Goal: Communication & Community: Answer question/provide support

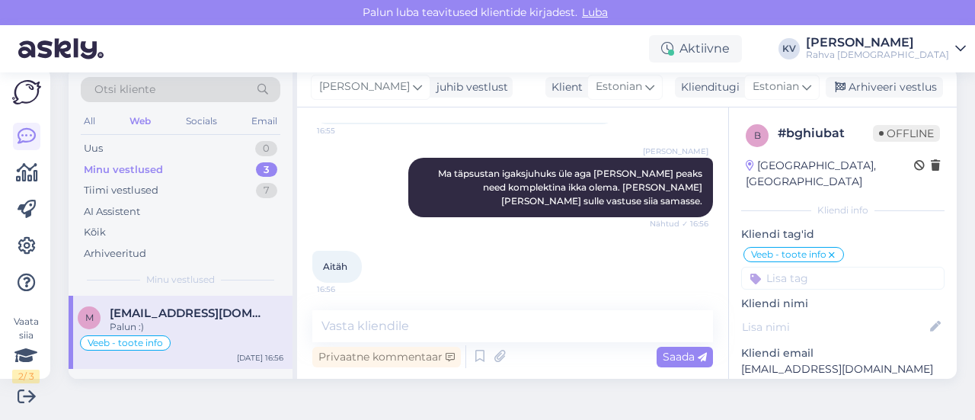
scroll to position [484, 0]
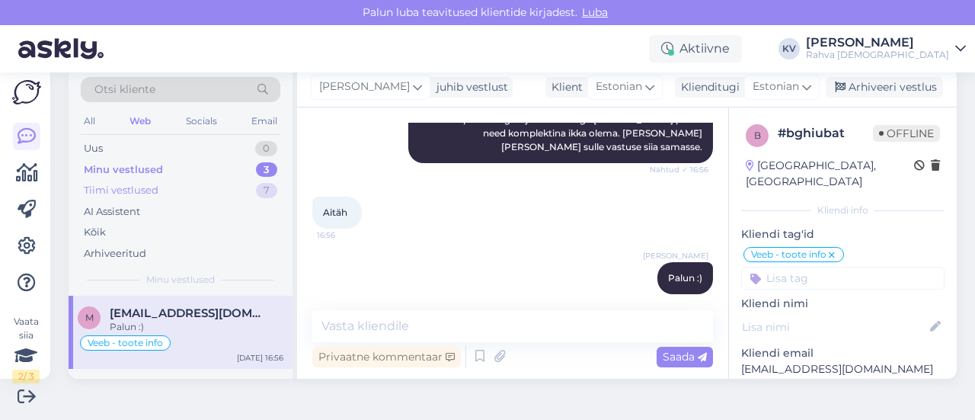
click at [178, 193] on div "Tiimi vestlused 7" at bounding box center [181, 190] width 200 height 21
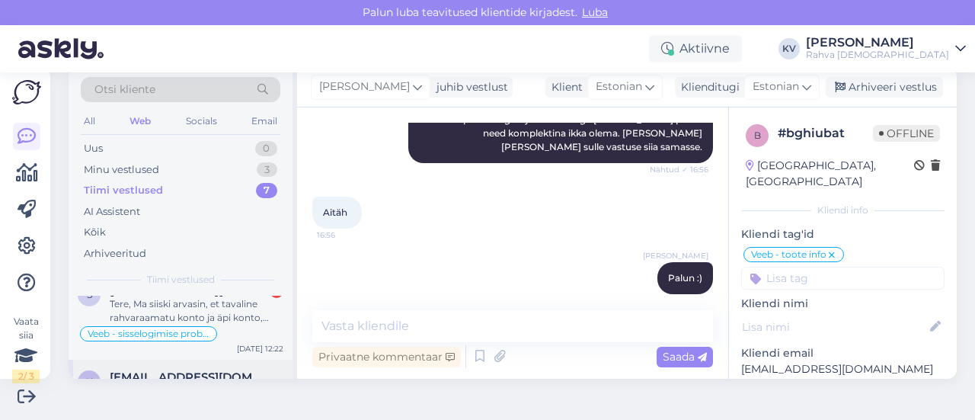
scroll to position [0, 0]
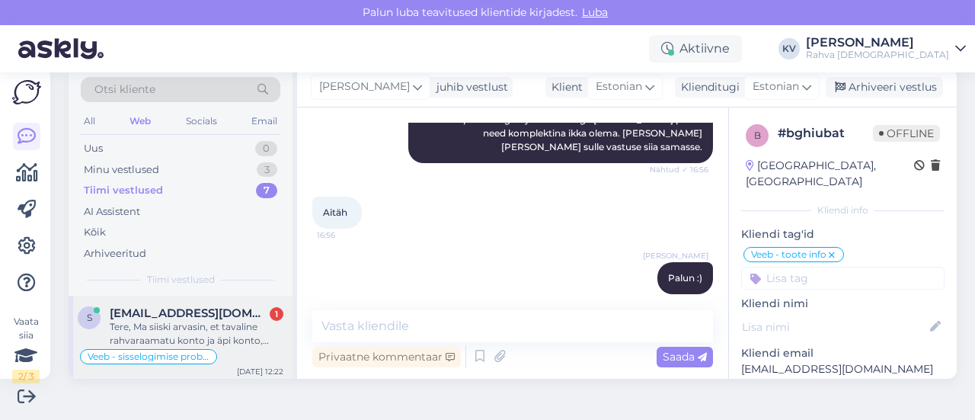
click at [189, 325] on div "Tere, Ma siiski arvasin, et tavaline rahvaraamatu konto ja äpi konto, [PERSON_N…" at bounding box center [197, 333] width 174 height 27
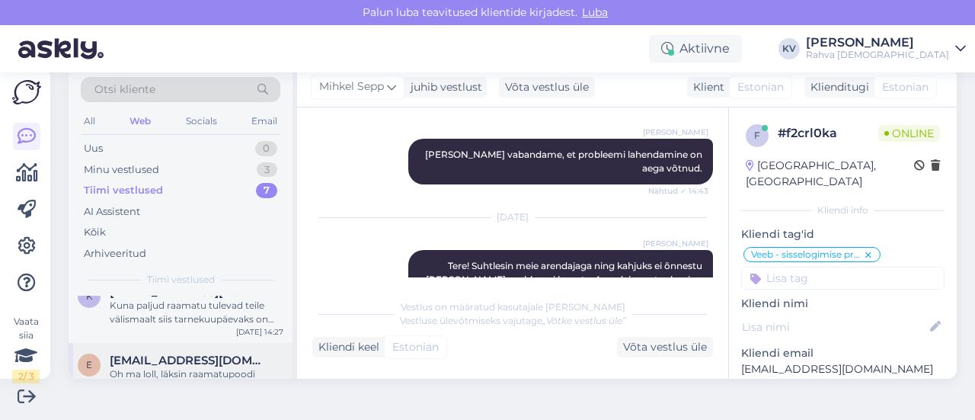
scroll to position [76, 0]
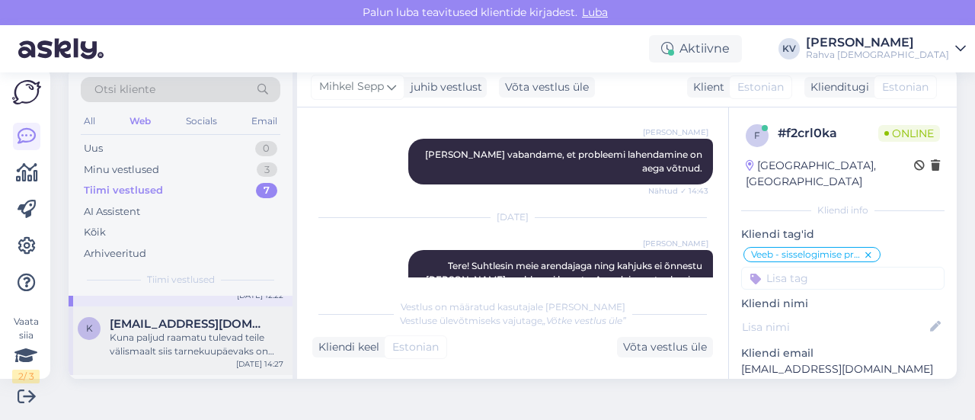
click at [194, 347] on div "Kuna paljud raamatu tulevad teile välismaalt siis tarnekuupäevaks on [DATE]" at bounding box center [197, 344] width 174 height 27
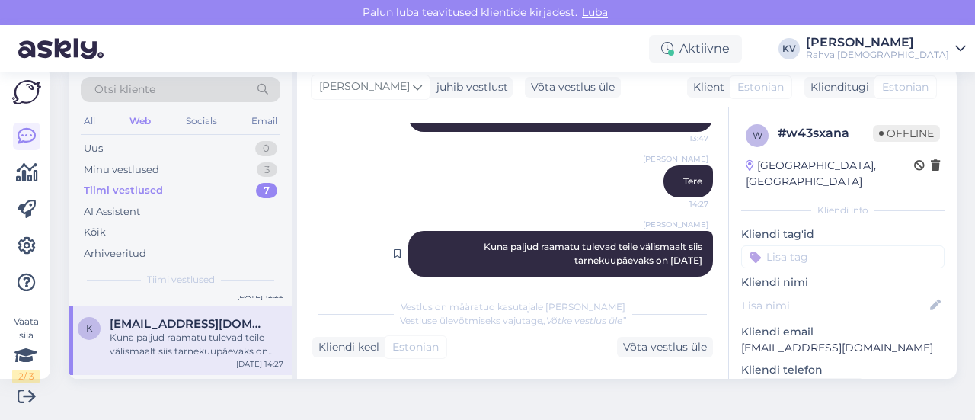
scroll to position [347, 0]
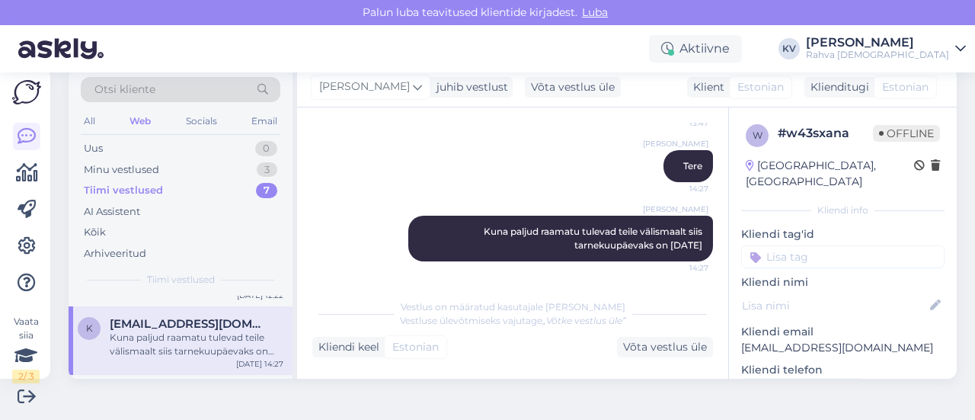
click at [812, 245] on input at bounding box center [842, 256] width 203 height 23
type input "Veeb - tarneajad"
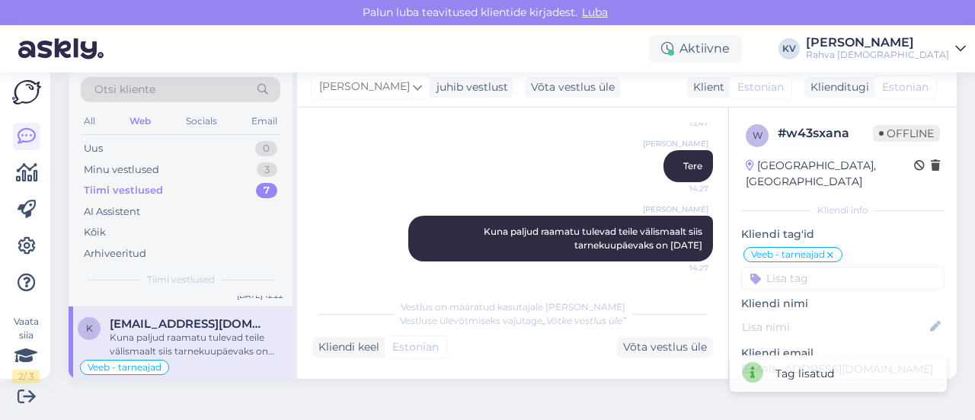
scroll to position [152, 0]
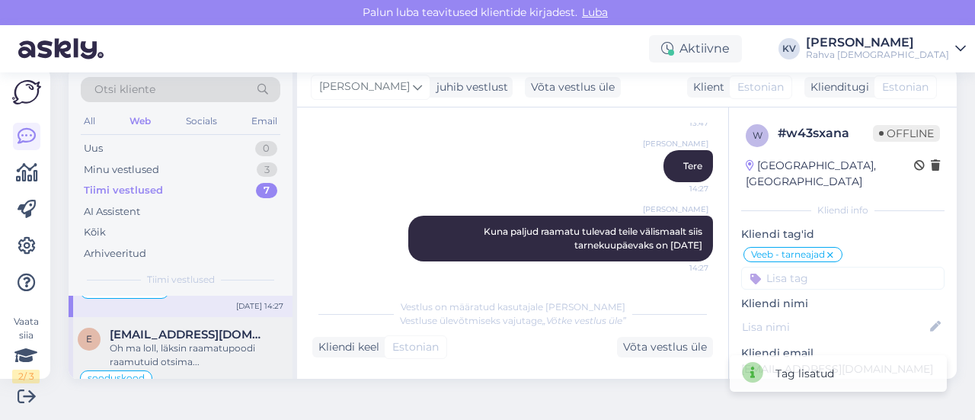
click at [168, 341] on div "Oh ma loll, läksin raamatupoodi raamutuid otsima..." at bounding box center [197, 354] width 174 height 27
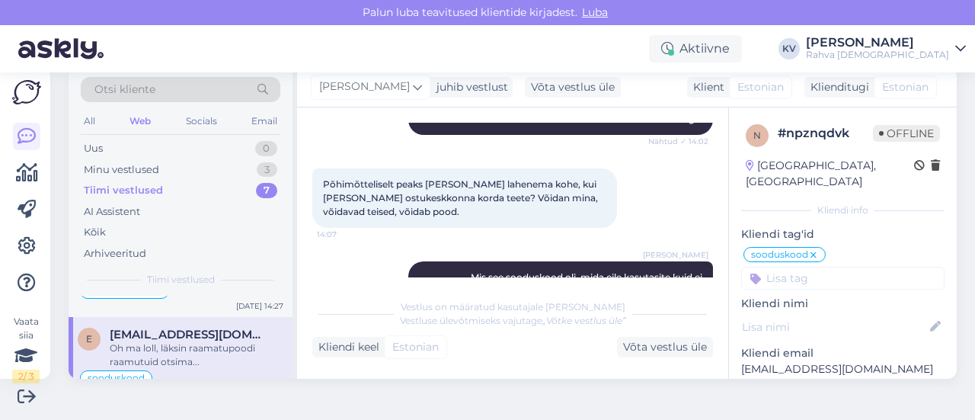
scroll to position [755, 0]
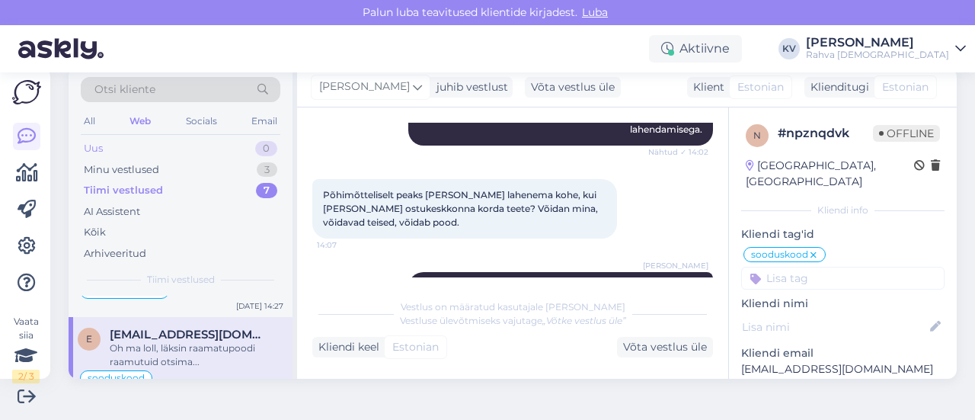
click at [113, 139] on div "Uus 0" at bounding box center [181, 148] width 200 height 21
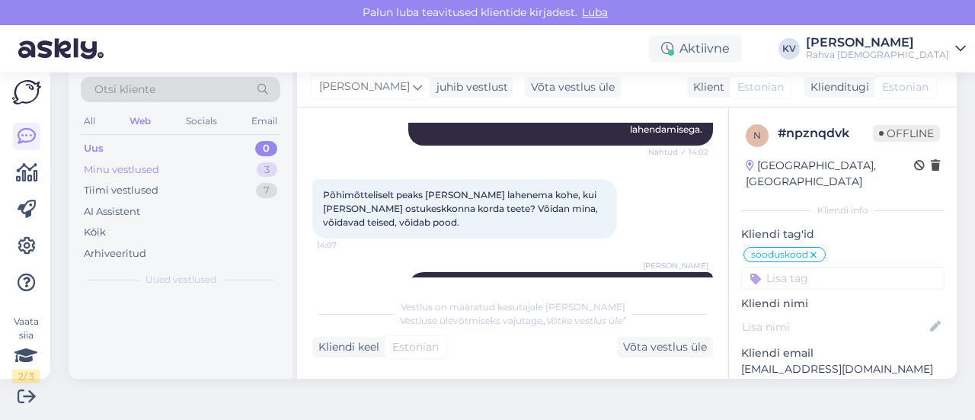
scroll to position [0, 0]
click at [120, 177] on div "Minu vestlused 3" at bounding box center [181, 169] width 200 height 21
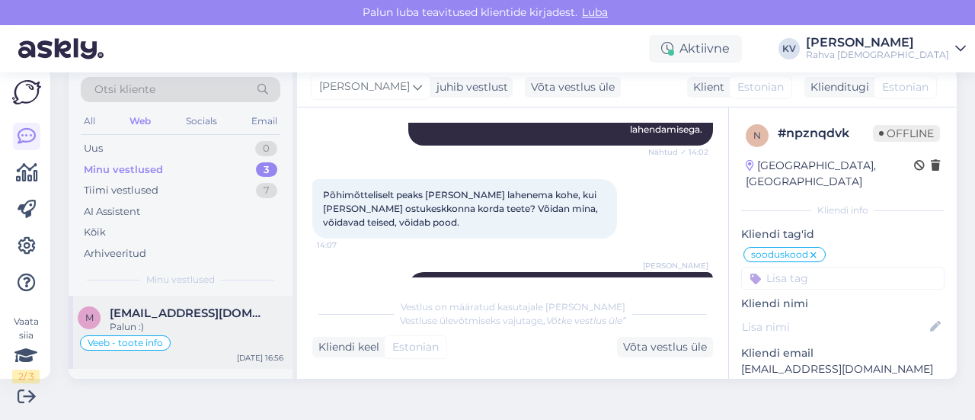
click at [213, 311] on span "[EMAIL_ADDRESS][DOMAIN_NAME]" at bounding box center [189, 313] width 158 height 14
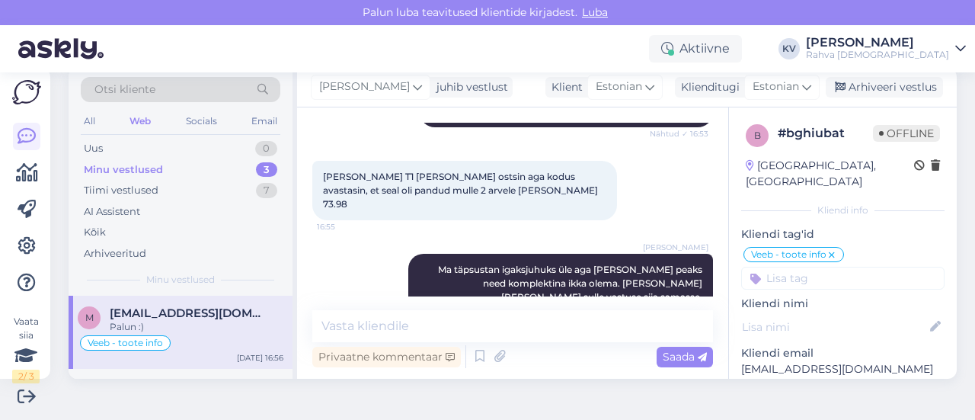
scroll to position [331, 0]
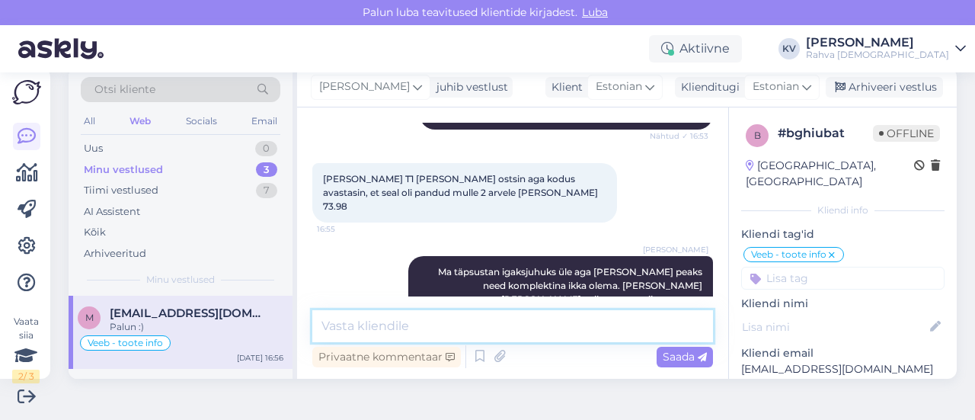
click at [410, 319] on textarea at bounding box center [512, 326] width 401 height 32
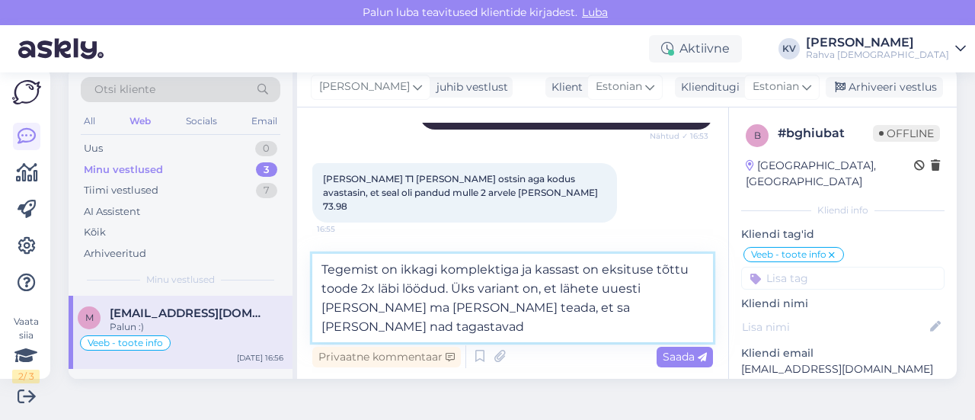
click at [648, 313] on textarea "Tegemist on ikkagi komplektiga ja kassast on eksituse tõttu toode 2x läbi löödu…" at bounding box center [512, 298] width 401 height 88
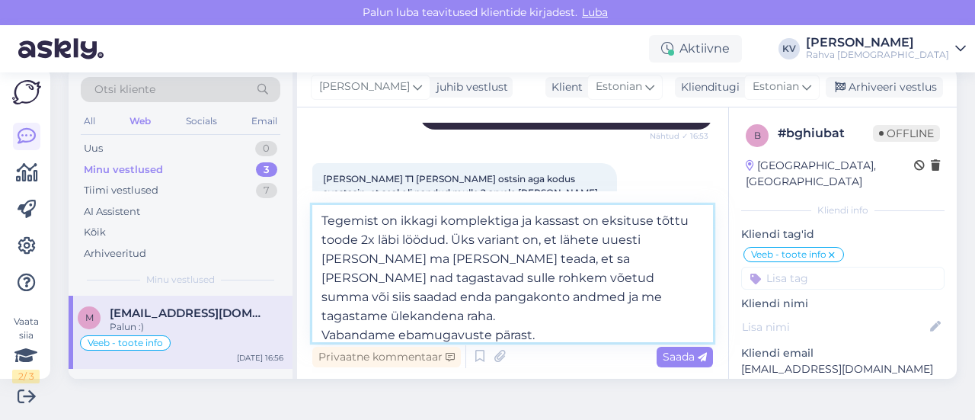
type textarea "Tegemist on ikkagi komplektiga ja kassast on eksituse tõttu toode 2x läbi löödu…"
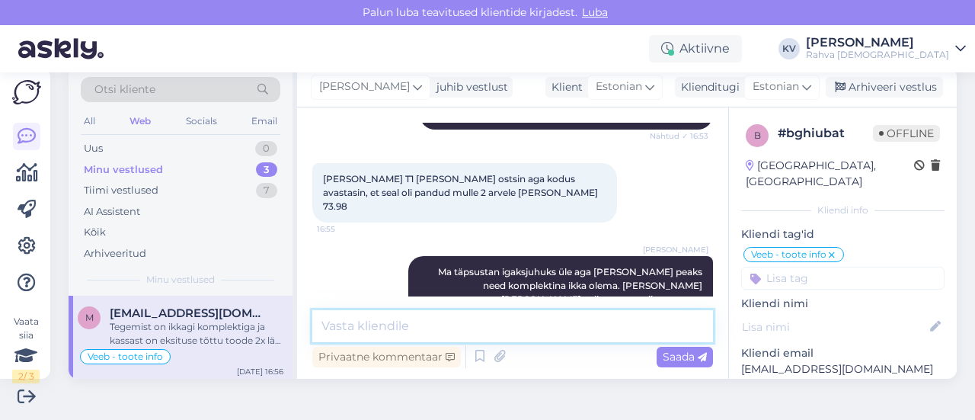
scroll to position [650, 0]
